Goal: Information Seeking & Learning: Learn about a topic

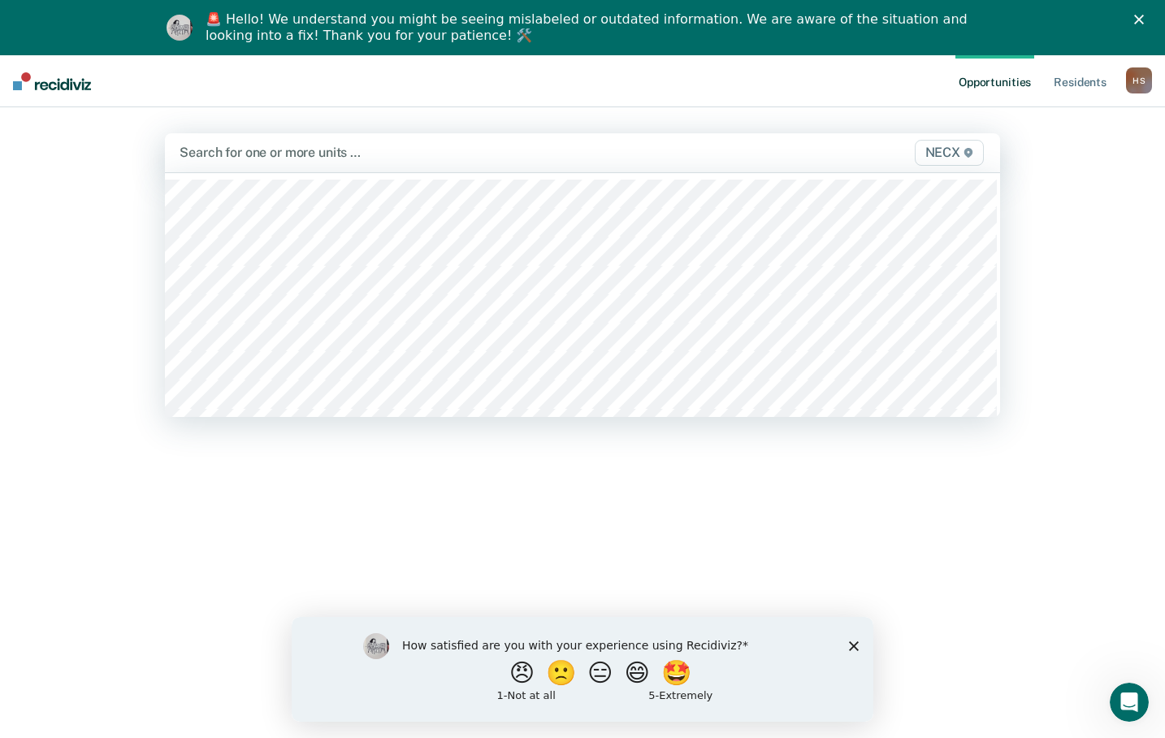
click at [501, 161] on div at bounding box center [461, 152] width 563 height 19
type input "necx"
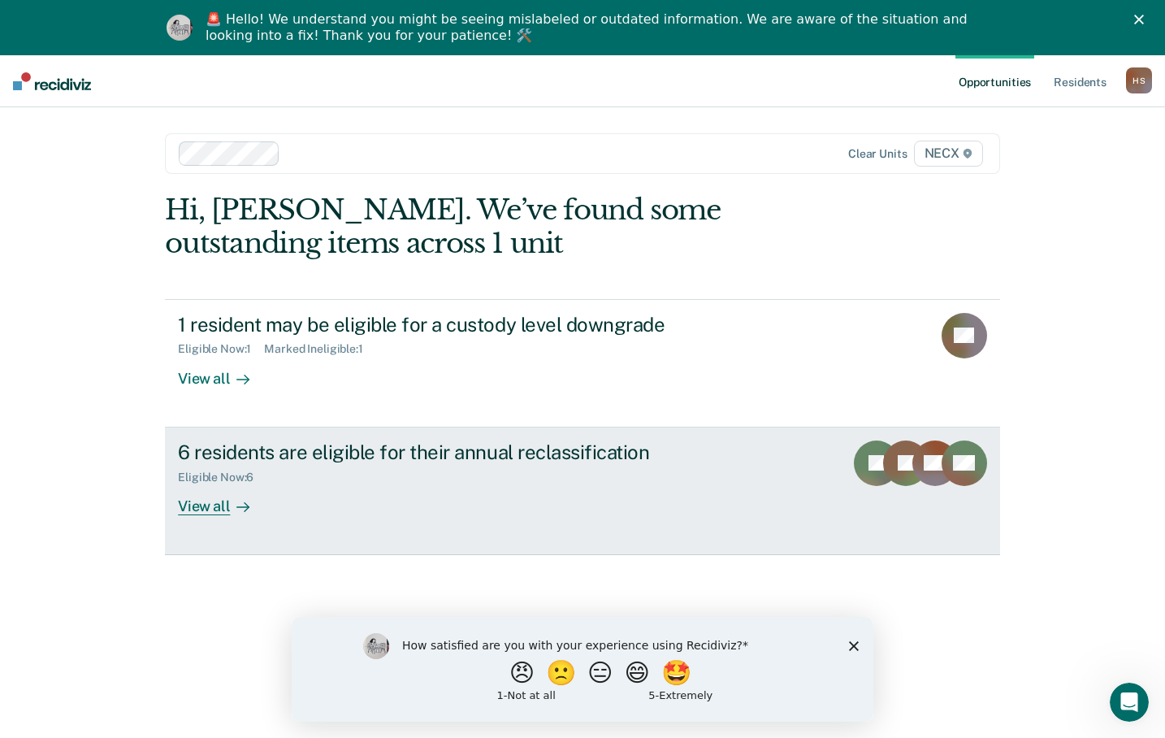
click at [211, 509] on div "View all" at bounding box center [223, 499] width 91 height 32
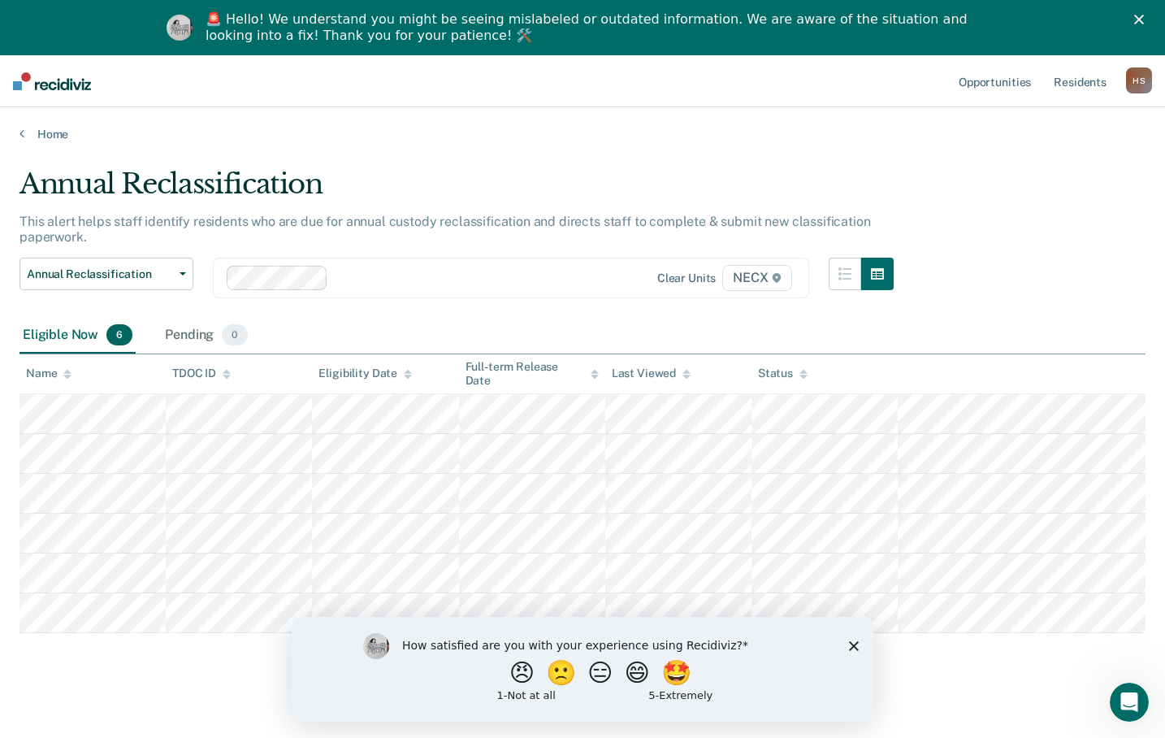
scroll to position [55, 0]
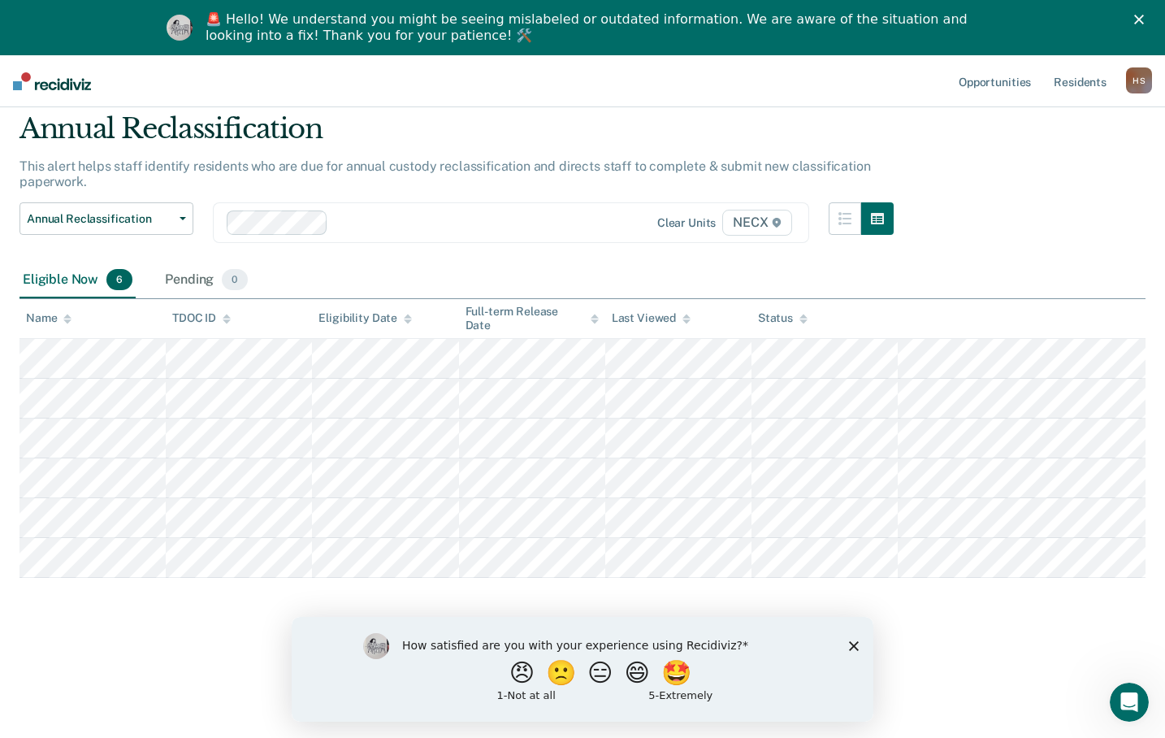
click at [859, 269] on div "Eligible Now 6 Pending 0" at bounding box center [582, 280] width 1126 height 37
click at [27, 724] on main "Annual Reclassification This alert helps staff identify residents who are due f…" at bounding box center [582, 409] width 1165 height 647
